Goal: Task Accomplishment & Management: Manage account settings

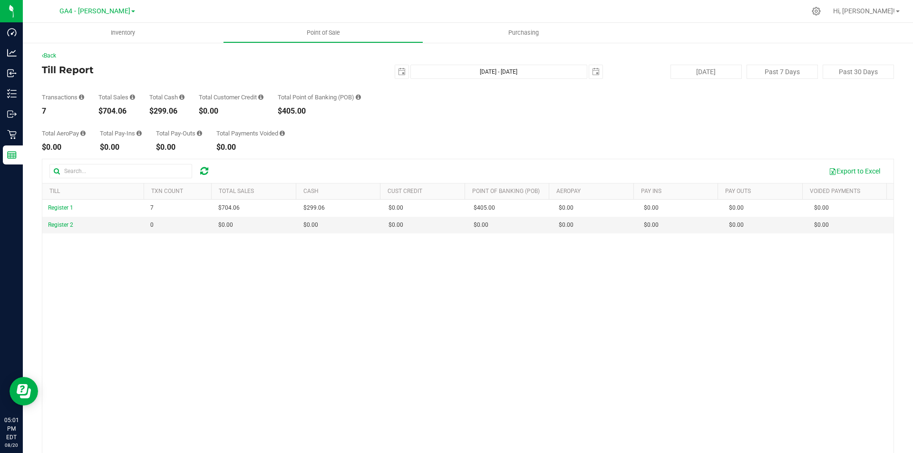
click at [204, 174] on icon at bounding box center [204, 171] width 8 height 10
click at [199, 164] on div at bounding box center [133, 171] width 169 height 14
click at [205, 170] on icon at bounding box center [204, 171] width 8 height 10
click at [108, 14] on span "GA4 - [PERSON_NAME]" at bounding box center [94, 11] width 71 height 9
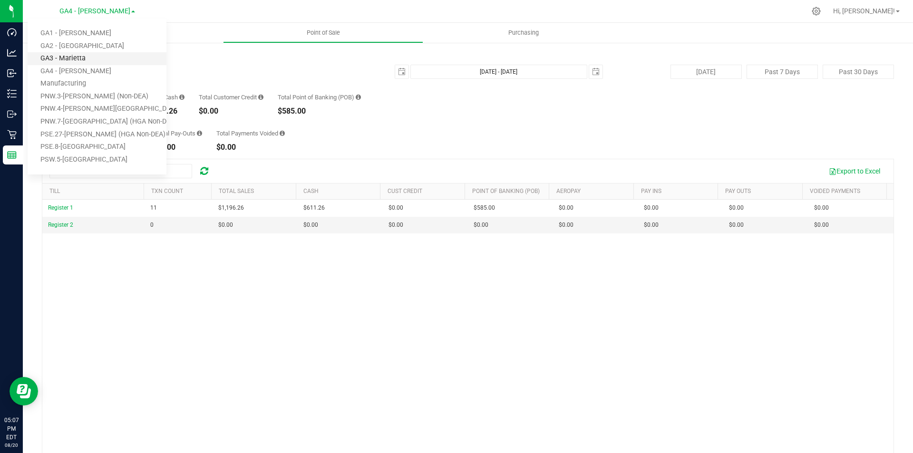
click at [89, 58] on link "GA3 - Marietta" at bounding box center [97, 58] width 139 height 13
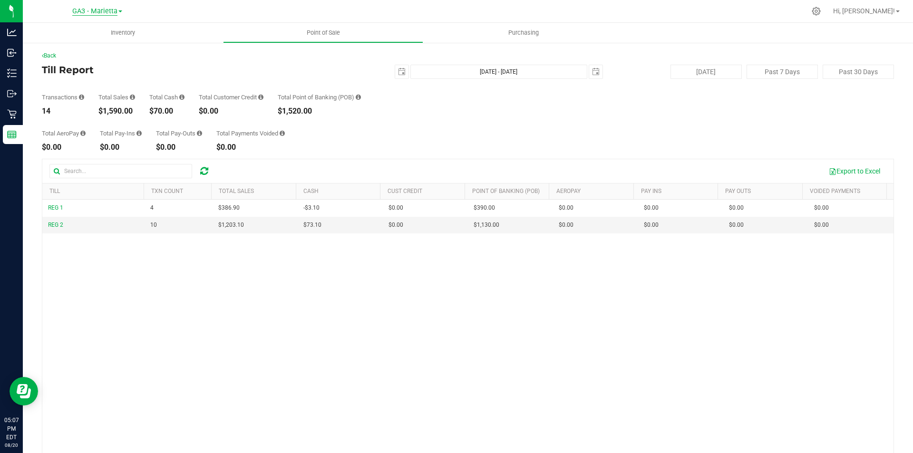
click at [111, 9] on span "GA3 - Marietta" at bounding box center [94, 11] width 45 height 9
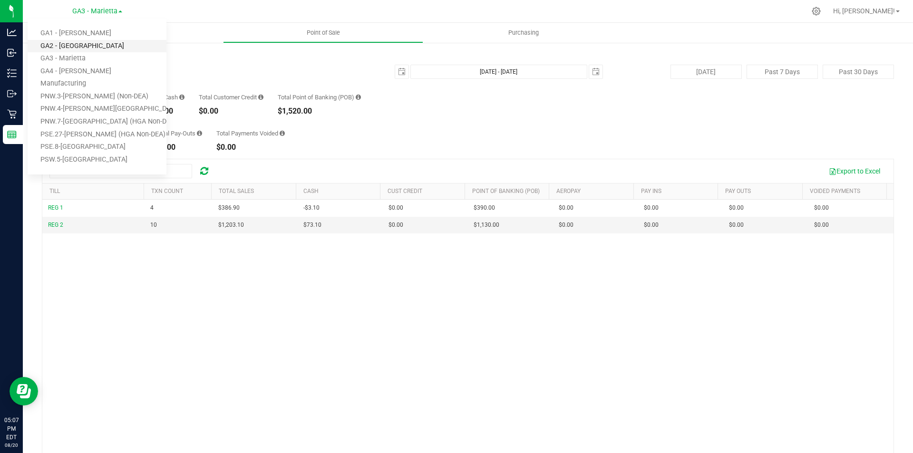
click at [88, 44] on link "GA2 - [GEOGRAPHIC_DATA]" at bounding box center [97, 46] width 139 height 13
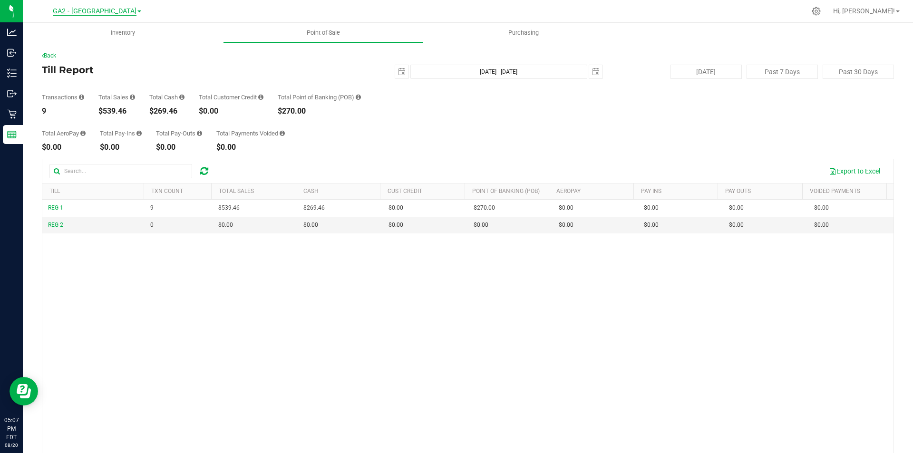
click at [89, 9] on span "GA2 - [GEOGRAPHIC_DATA]" at bounding box center [95, 11] width 84 height 9
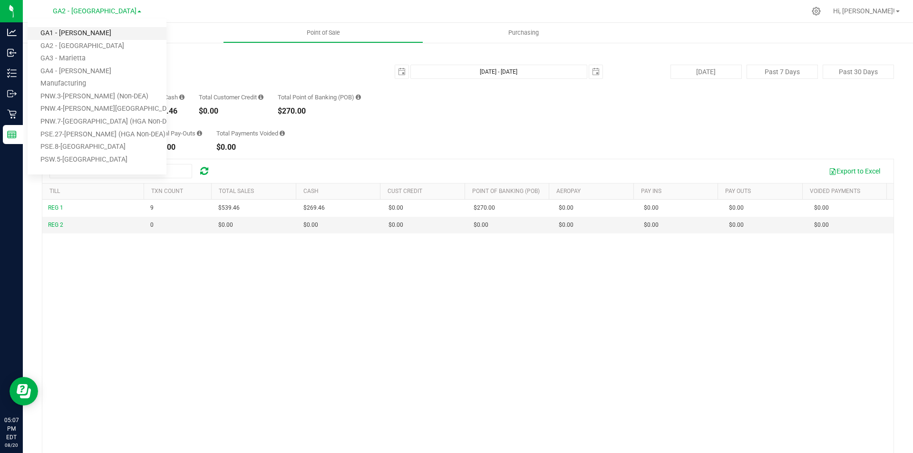
click at [91, 34] on link "GA1 - [PERSON_NAME]" at bounding box center [97, 33] width 139 height 13
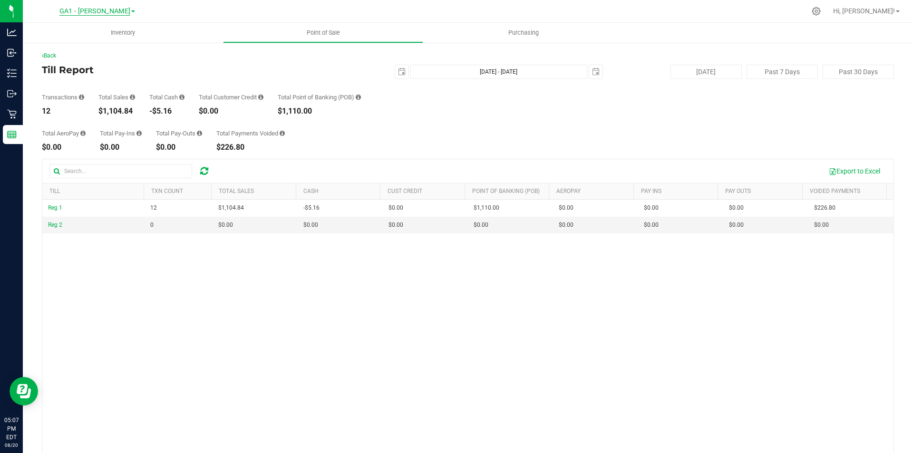
click at [110, 8] on span "GA1 - [PERSON_NAME]" at bounding box center [94, 11] width 71 height 9
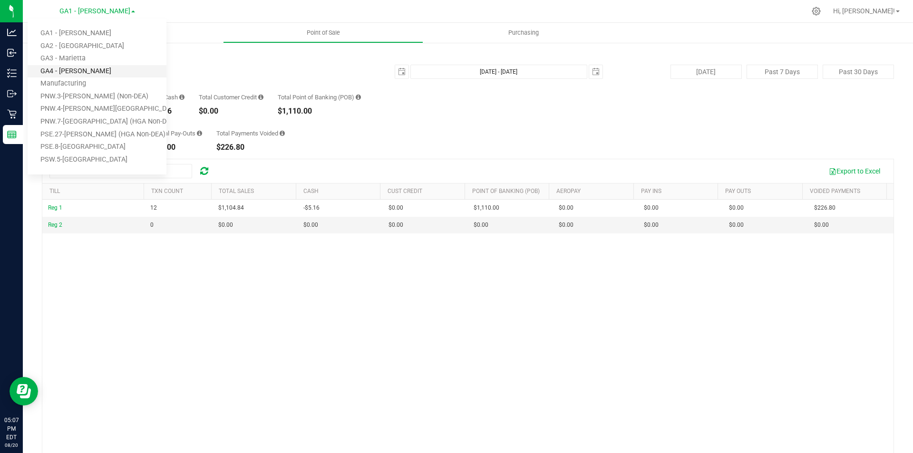
click at [72, 66] on link "GA4 - [PERSON_NAME]" at bounding box center [97, 71] width 139 height 13
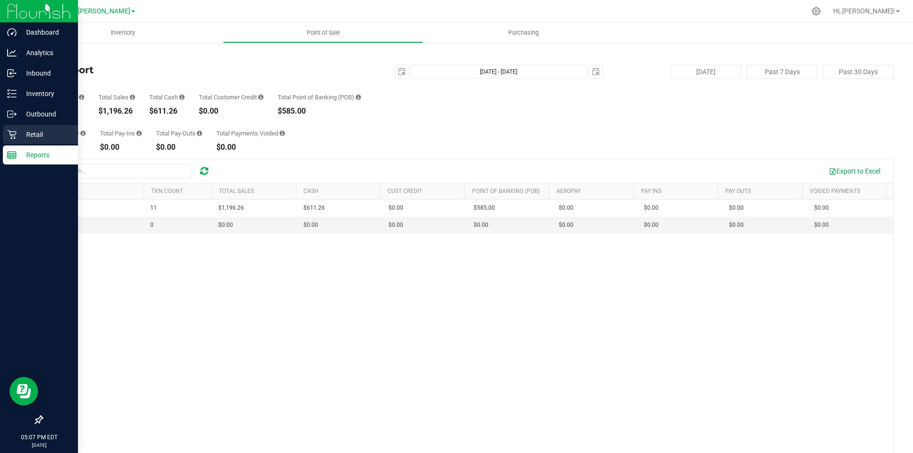
click at [21, 133] on p "Retail" at bounding box center [45, 134] width 57 height 11
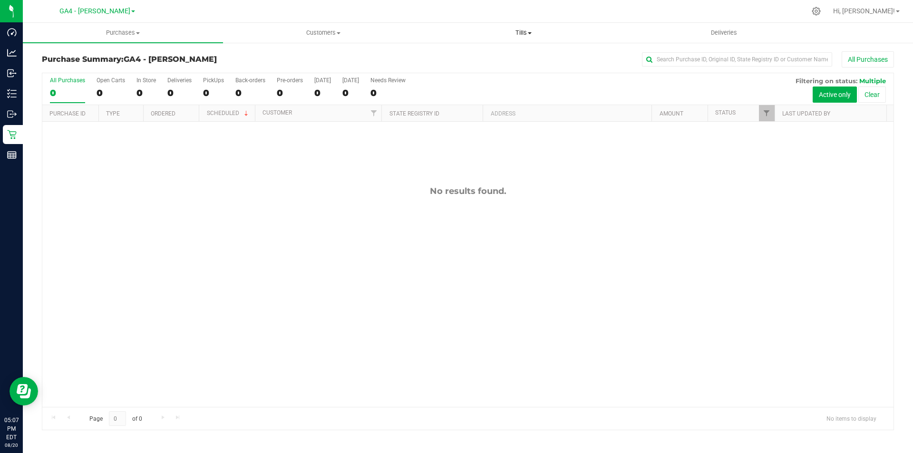
click at [524, 32] on span "Tills" at bounding box center [523, 33] width 199 height 9
click at [490, 57] on li "Manage tills" at bounding box center [523, 57] width 200 height 11
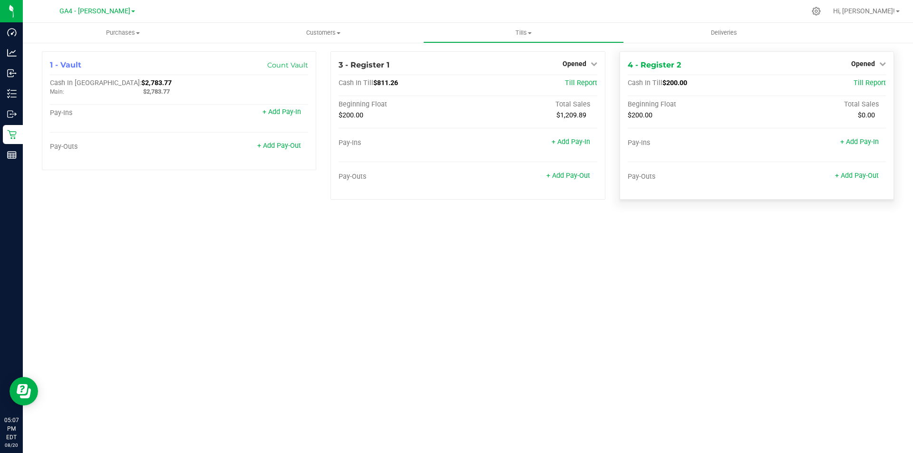
click at [863, 59] on div "Opened" at bounding box center [868, 63] width 35 height 11
click at [864, 83] on span "Till Report" at bounding box center [869, 83] width 32 height 8
click at [871, 60] on span "Opened" at bounding box center [863, 64] width 24 height 8
click at [866, 83] on link "Close Till" at bounding box center [864, 84] width 26 height 8
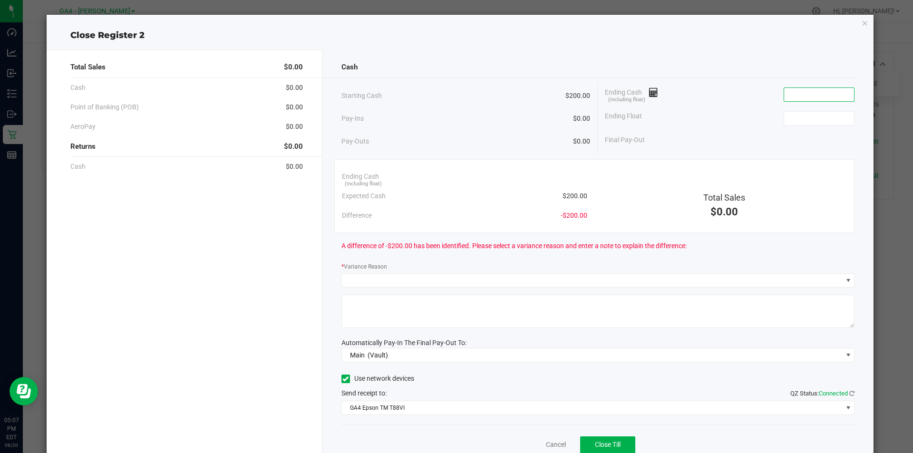
click at [829, 91] on input at bounding box center [819, 94] width 70 height 13
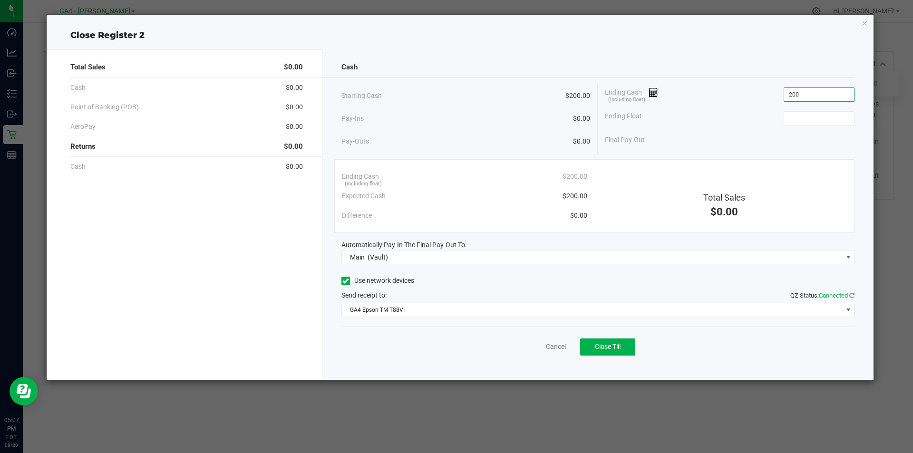
type input "$200.00"
click at [610, 350] on span "Close Till" at bounding box center [608, 347] width 26 height 8
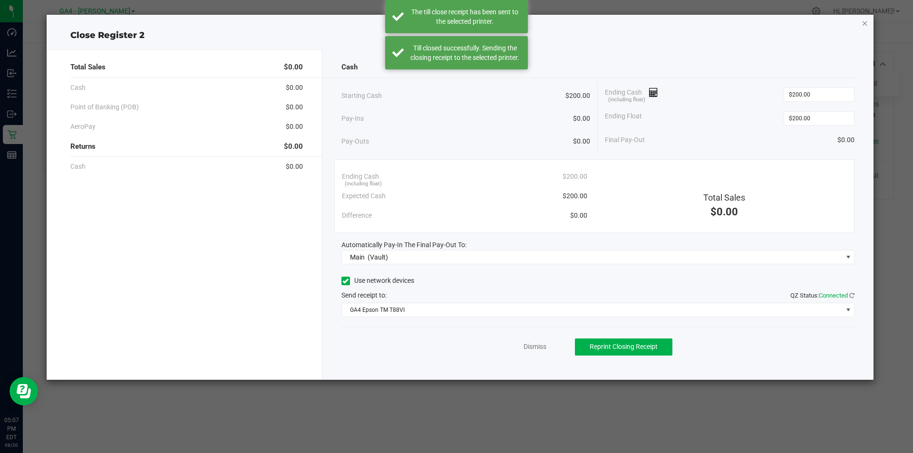
click at [867, 23] on icon "button" at bounding box center [864, 22] width 7 height 11
